Goal: Find specific page/section: Find specific page/section

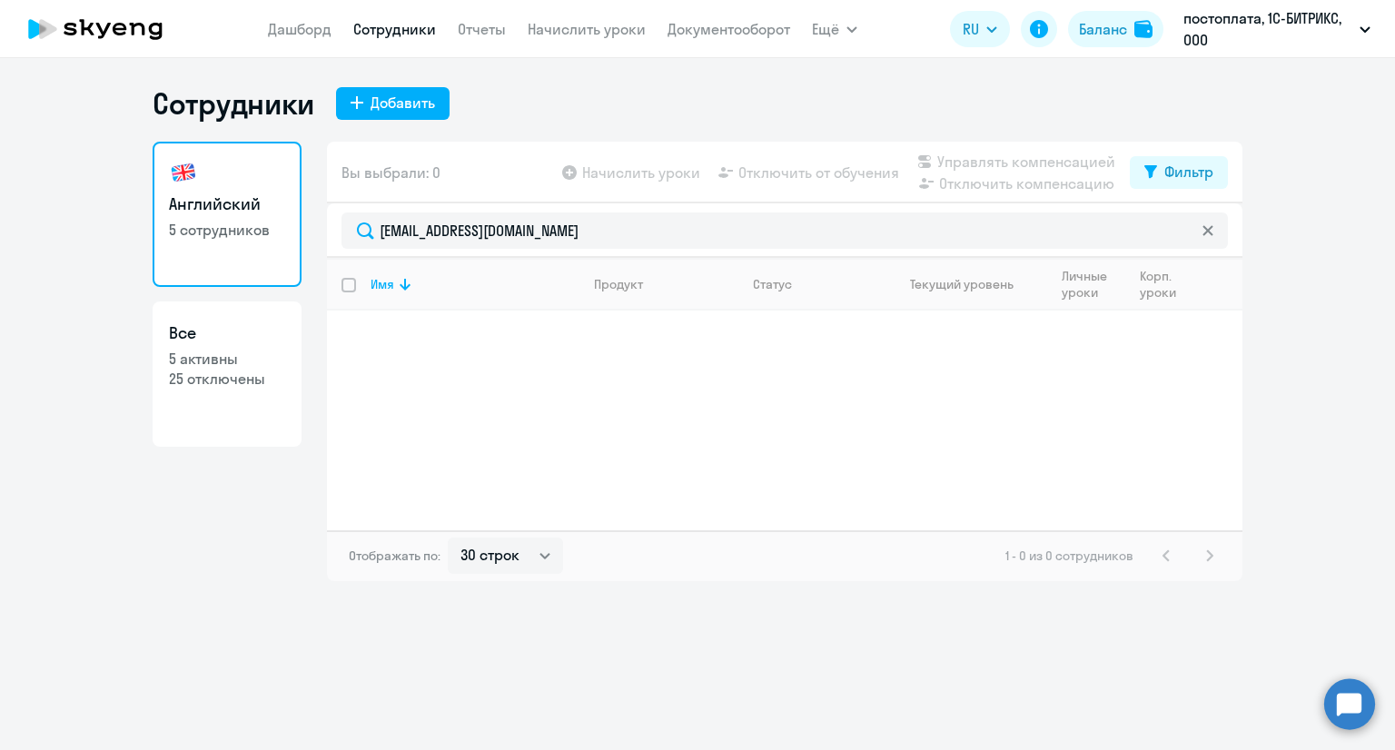
select select "30"
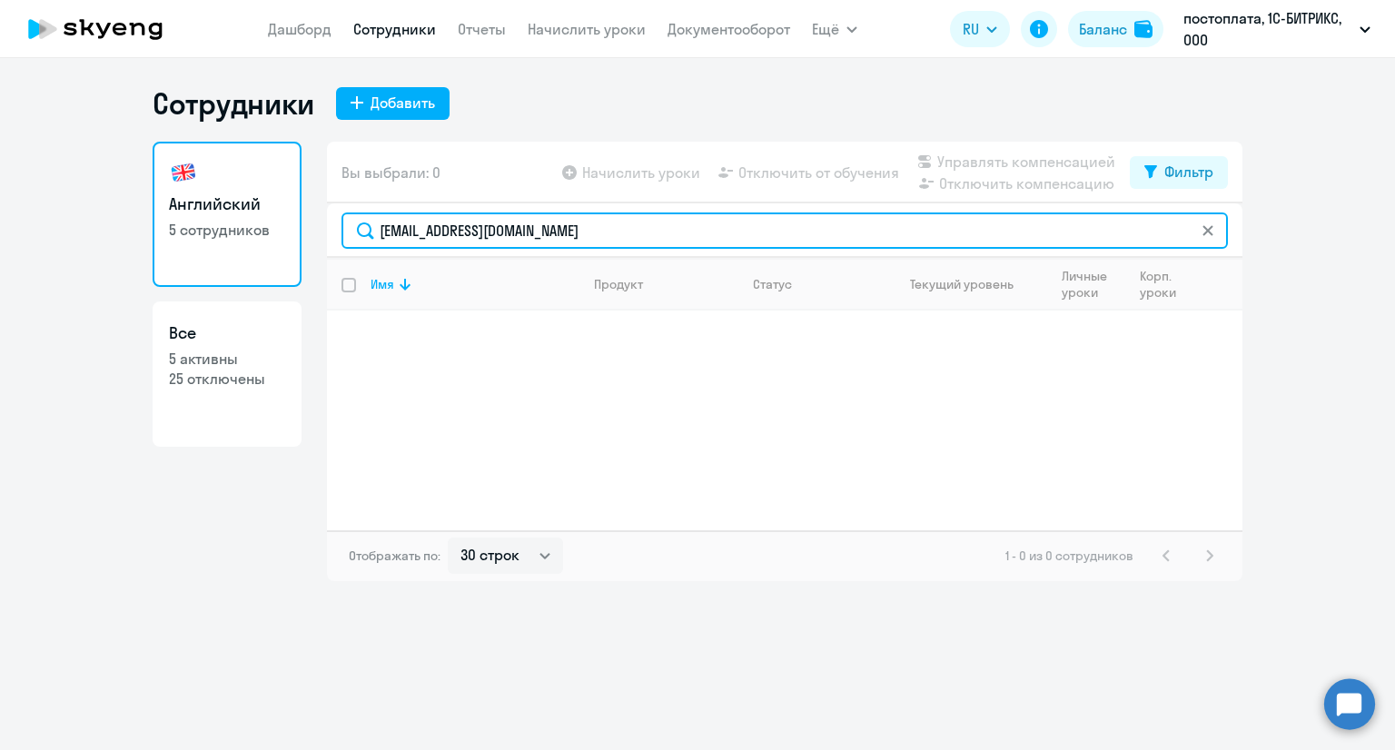
click at [608, 218] on input "[EMAIL_ADDRESS][DOMAIN_NAME]" at bounding box center [784, 230] width 886 height 36
paste input "a.lagutin"
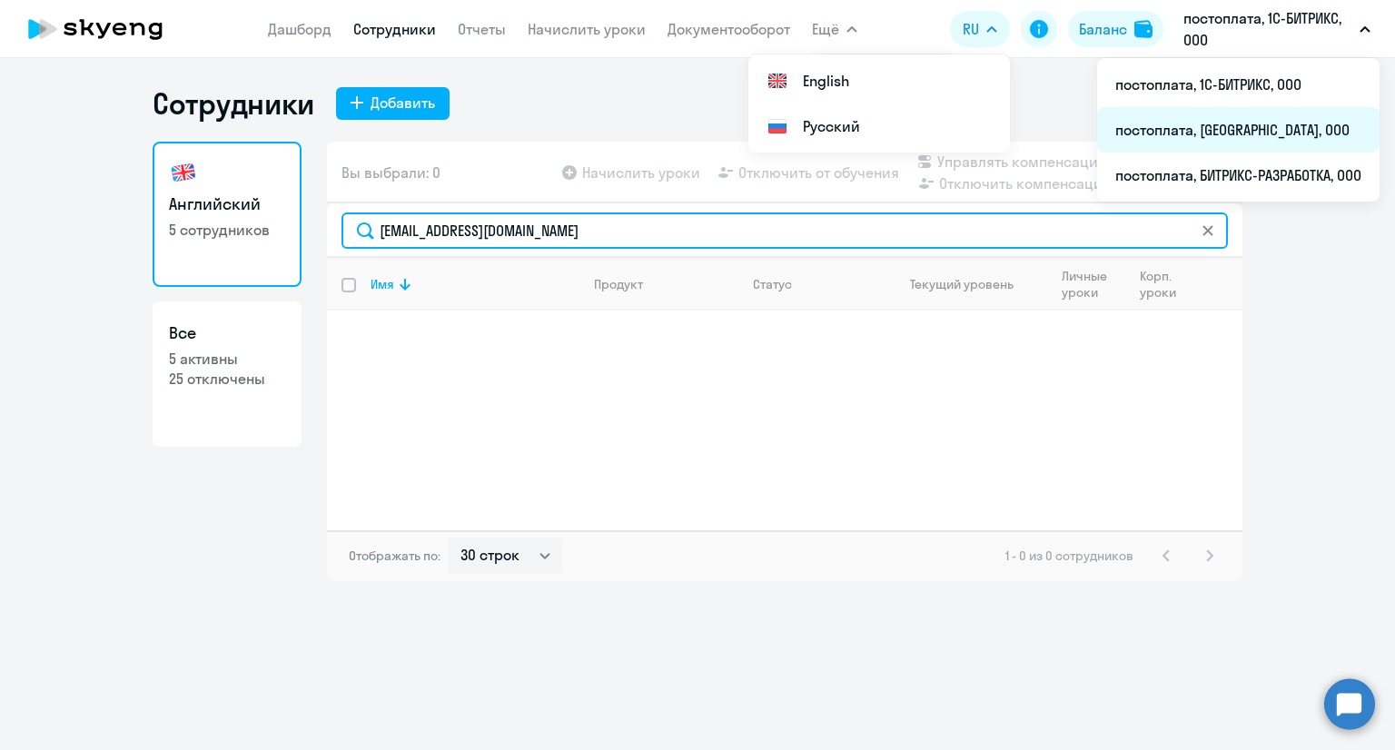
type input "[EMAIL_ADDRESS][DOMAIN_NAME]"
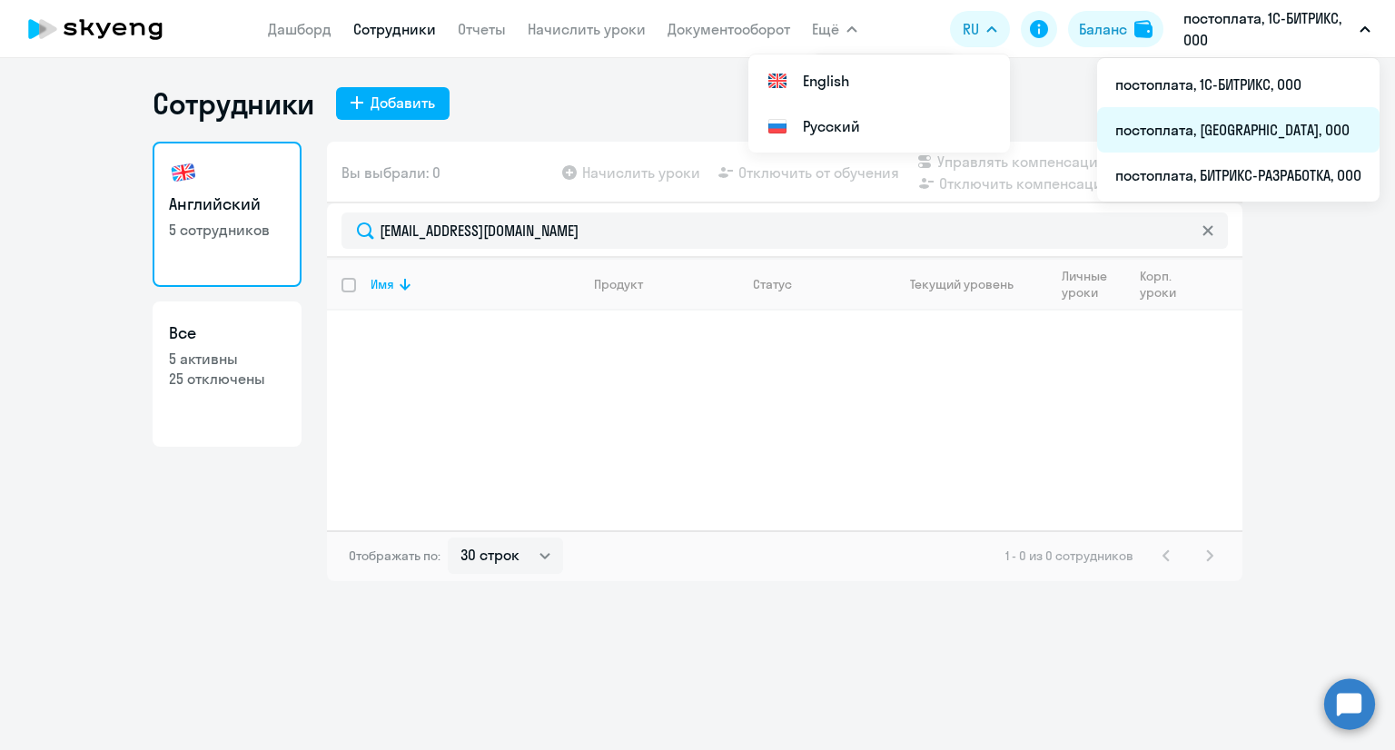
click at [1202, 143] on li "постоплата, [GEOGRAPHIC_DATA], ООО" at bounding box center [1238, 129] width 282 height 45
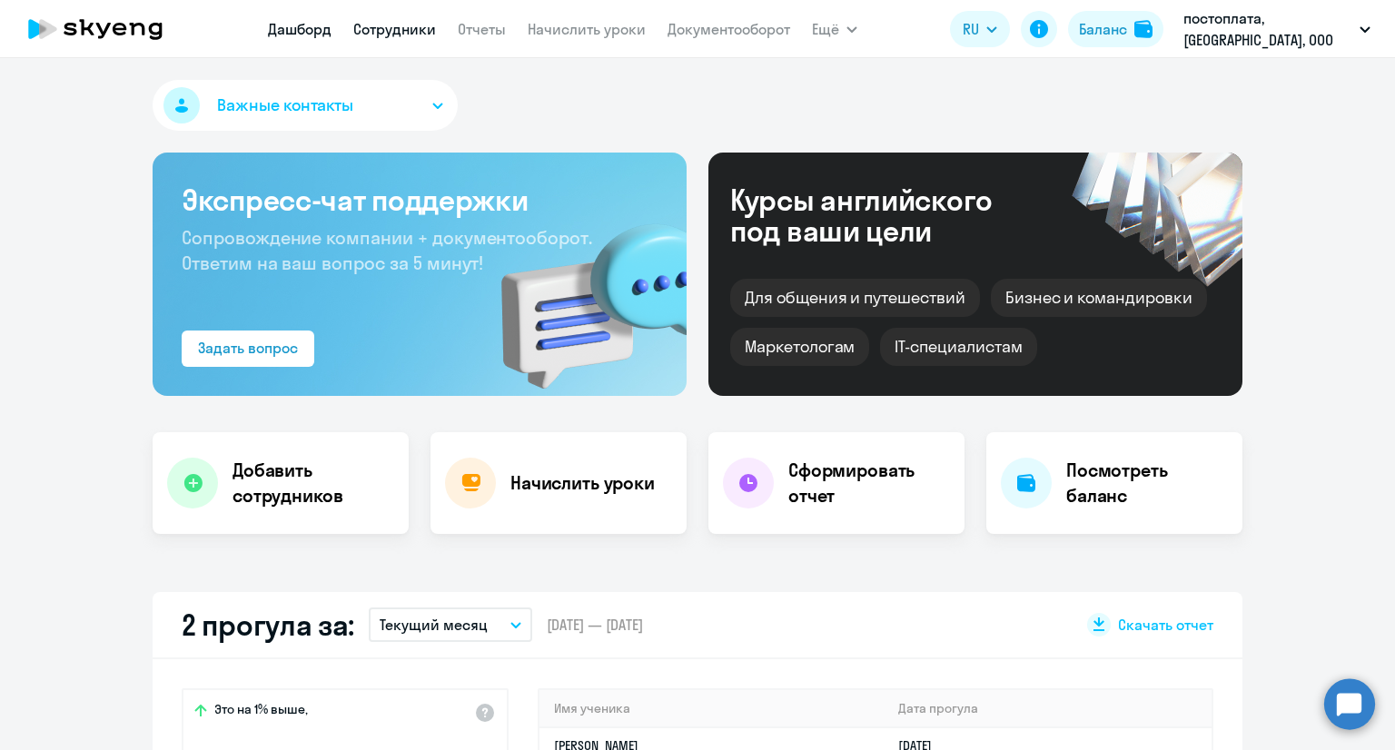
click at [380, 25] on link "Сотрудники" at bounding box center [394, 29] width 83 height 18
select select "30"
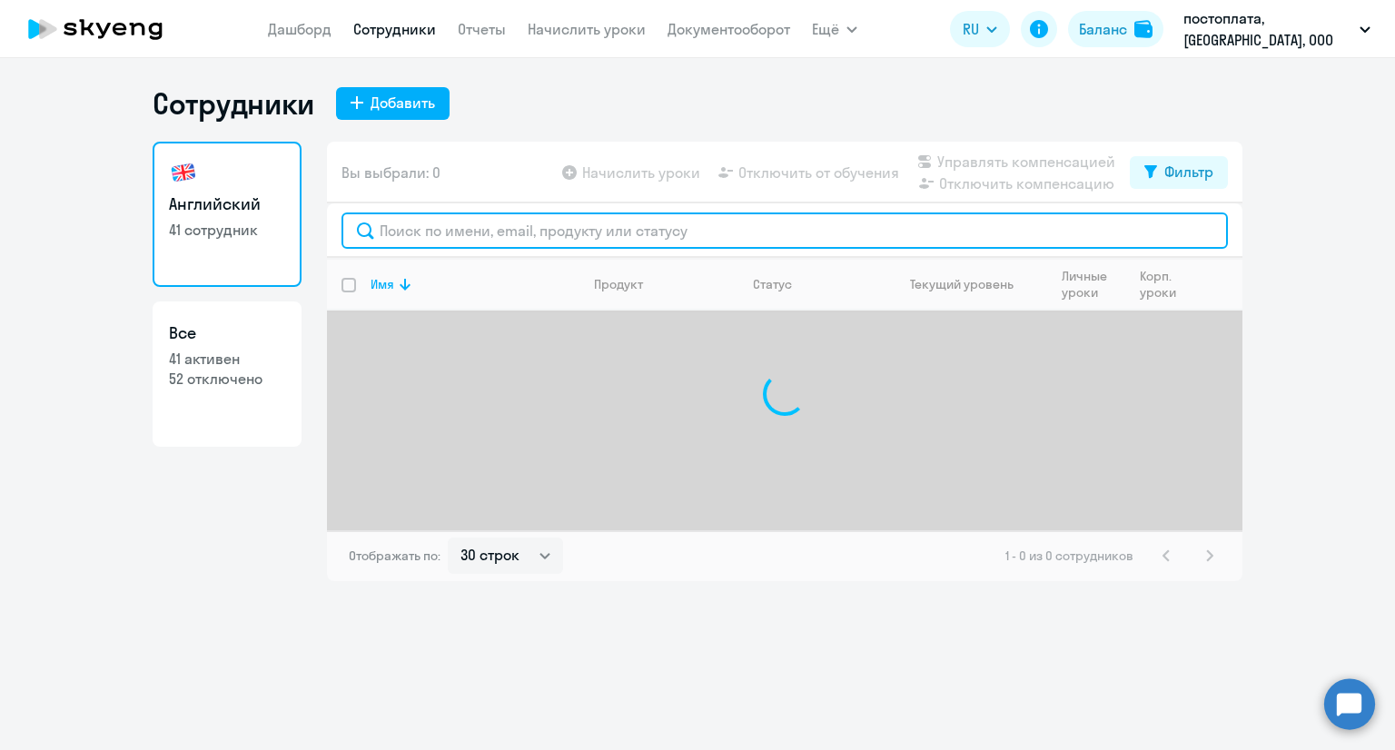
click at [422, 225] on input "text" at bounding box center [784, 230] width 886 height 36
paste input "[EMAIL_ADDRESS][DOMAIN_NAME]"
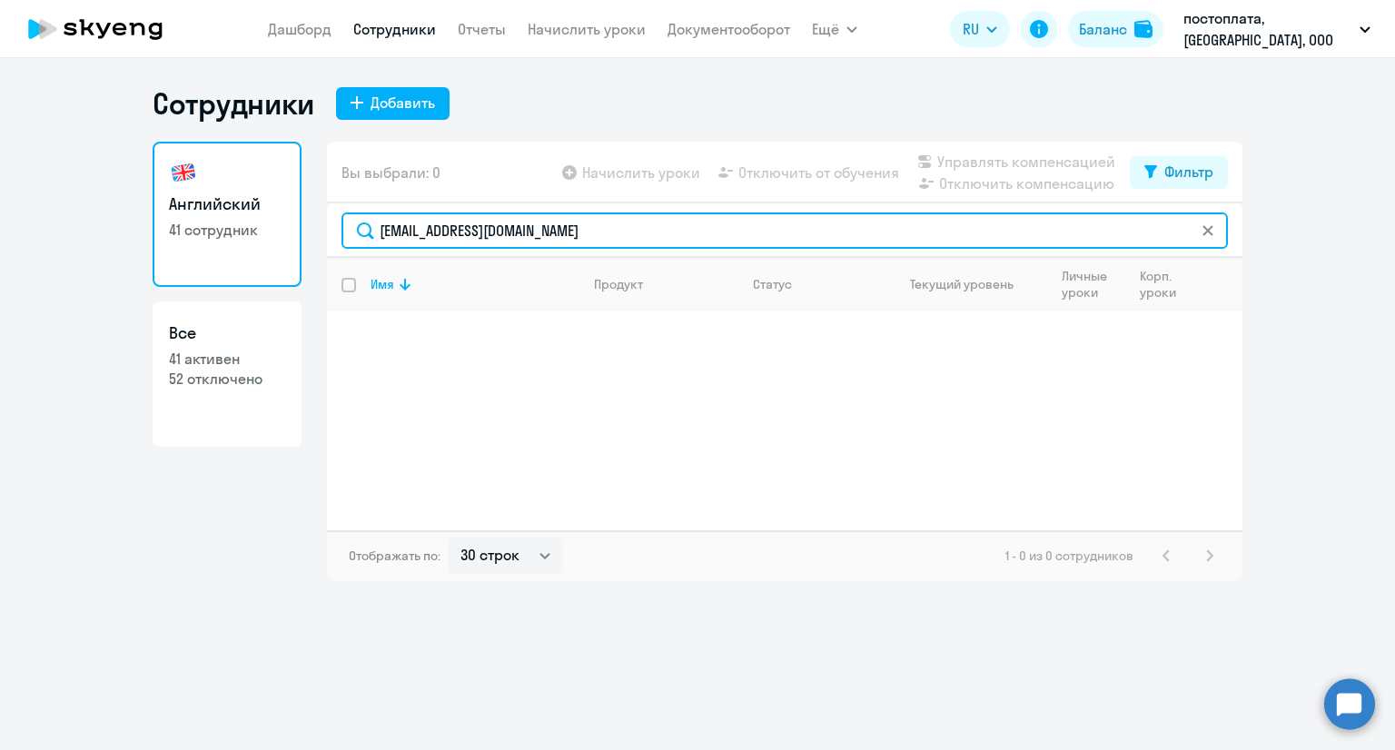
type input "[EMAIL_ADDRESS][DOMAIN_NAME]"
